Goal: Task Accomplishment & Management: Use online tool/utility

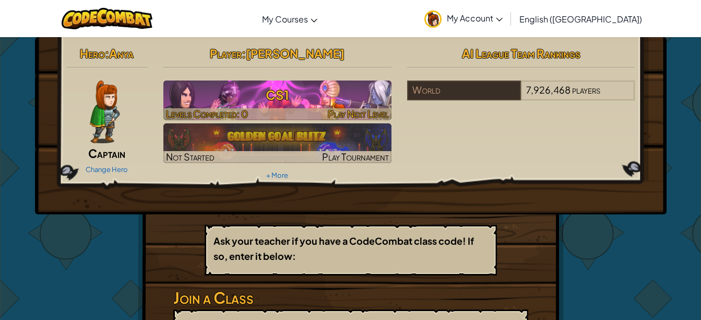
click at [294, 88] on h3 "CS1" at bounding box center [277, 95] width 228 height 24
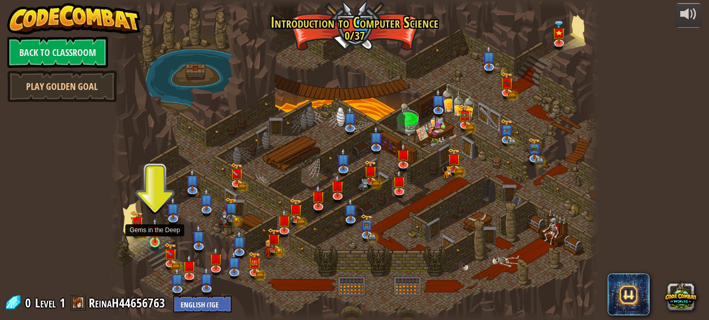
click at [150, 240] on img at bounding box center [154, 230] width 11 height 26
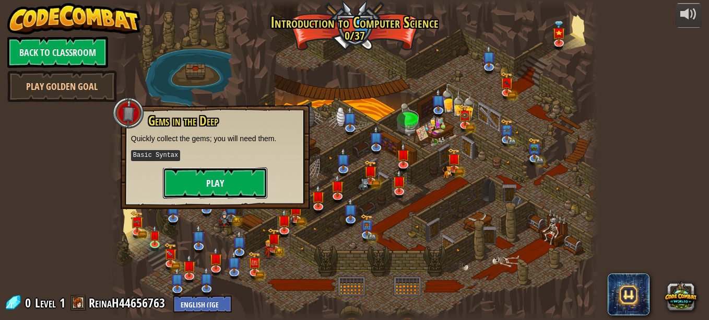
click at [213, 170] on button "Play" at bounding box center [215, 182] width 104 height 31
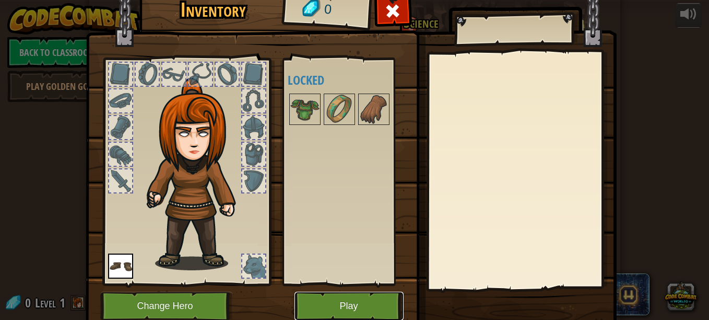
click at [354, 301] on button "Play" at bounding box center [349, 305] width 109 height 29
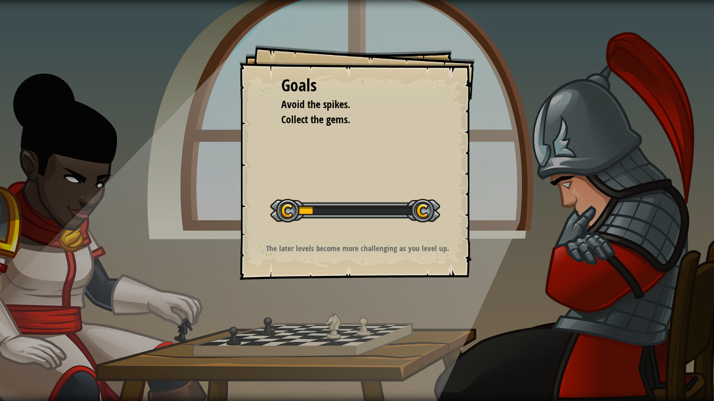
click at [399, 193] on div "Start Level" at bounding box center [355, 210] width 170 height 42
click at [258, 120] on div "Goals Avoid the spikes. Collect the gems. Start Level Error loading from server…" at bounding box center [356, 162] width 235 height 235
click at [57, 266] on div "Goals Avoid the spikes. Collect the gems. Start Level Error loading from server…" at bounding box center [357, 200] width 714 height 401
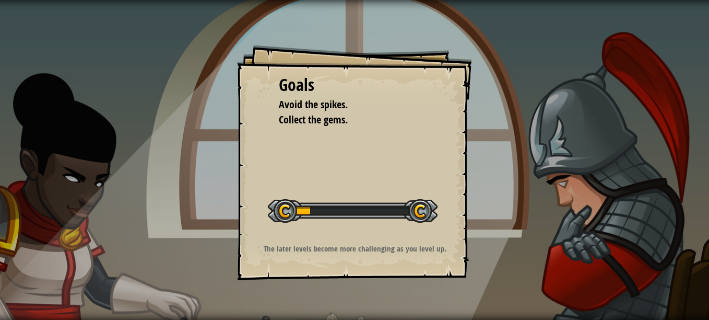
click at [248, 88] on div "Goals Avoid the spikes. Collect the gems. Start Level Error loading from server…" at bounding box center [354, 162] width 235 height 235
drag, startPoint x: 248, startPoint y: 88, endPoint x: 266, endPoint y: -54, distance: 143.2
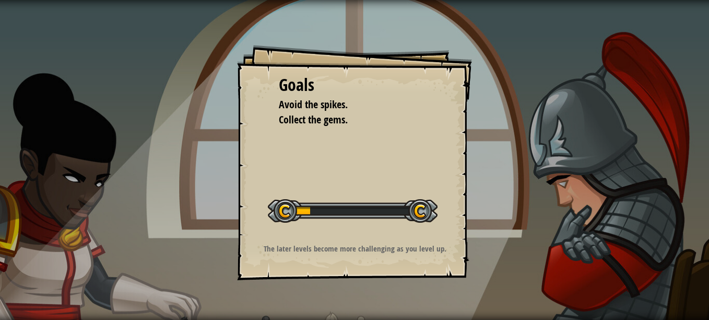
click at [266, 0] on html "Goals Avoid the spikes. Collect the gems. Start Level Error loading from server…" at bounding box center [354, 0] width 709 height 0
